Goal: Find contact information: Find contact information

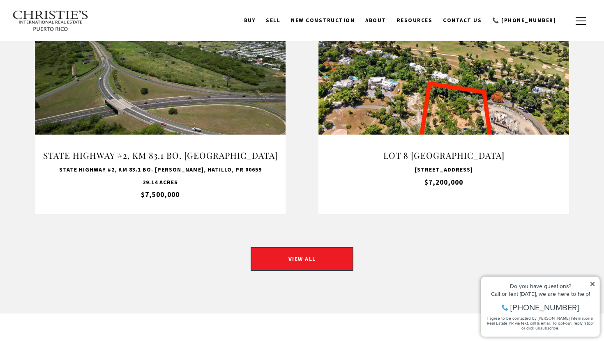
scroll to position [662, 0]
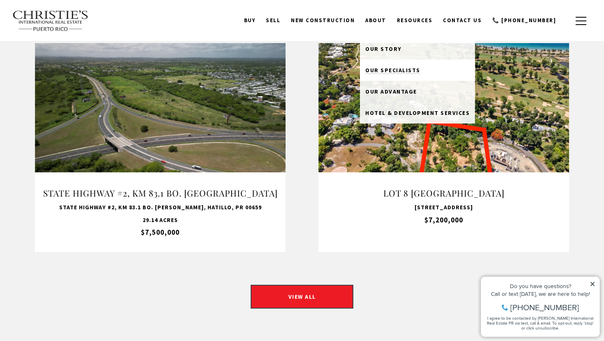
click at [401, 68] on span "Our Specialists" at bounding box center [392, 70] width 55 height 7
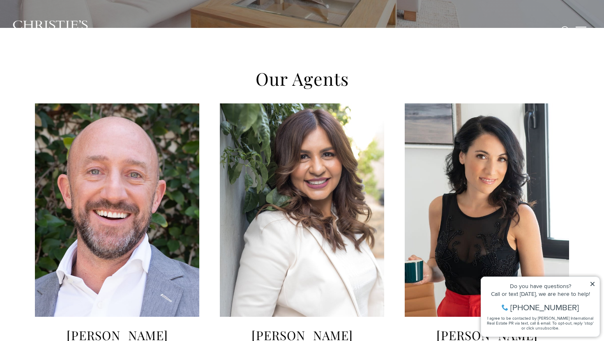
scroll to position [254, 0]
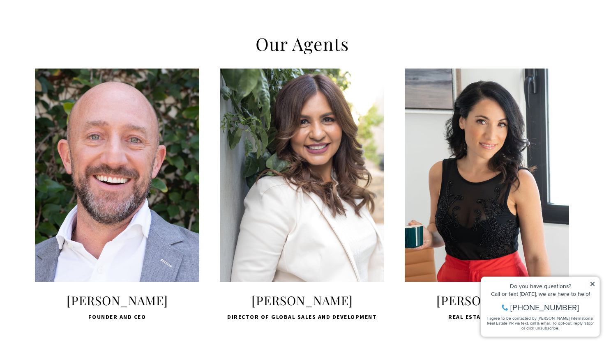
click at [593, 285] on icon at bounding box center [592, 284] width 4 height 4
click at [590, 287] on div "Do you have questions?" at bounding box center [540, 286] width 110 height 6
click at [592, 284] on icon at bounding box center [592, 284] width 4 height 4
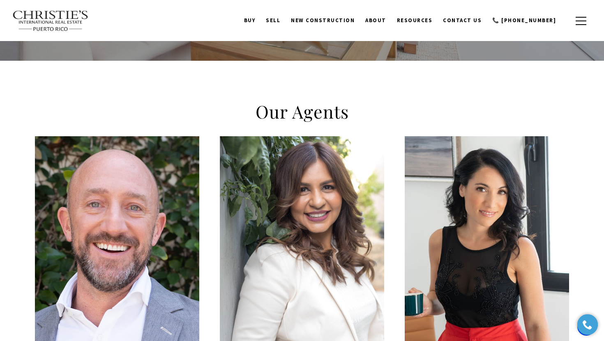
scroll to position [0, 0]
